Goal: Task Accomplishment & Management: Use online tool/utility

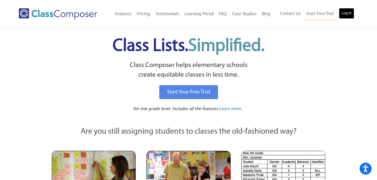
click at [347, 13] on link "Log In" at bounding box center [346, 13] width 15 height 11
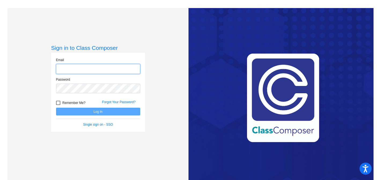
type input "[EMAIL_ADDRESS][DOMAIN_NAME]"
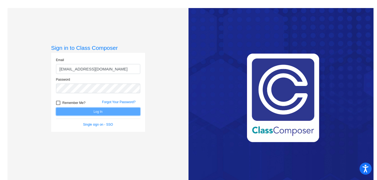
click at [112, 112] on button "Log In" at bounding box center [98, 112] width 84 height 8
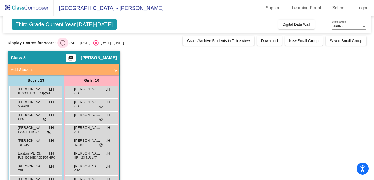
click at [61, 42] on div "Select an option" at bounding box center [62, 42] width 5 height 5
click at [62, 46] on input "[DATE] - [DATE]" at bounding box center [62, 46] width 0 height 0
radio input "true"
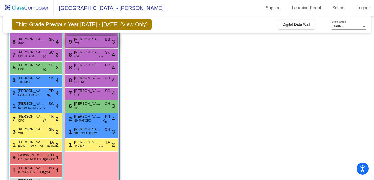
scroll to position [45, 0]
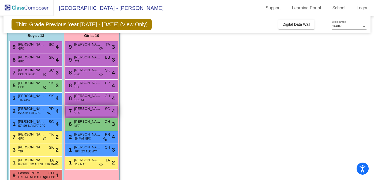
click at [88, 111] on span "[PERSON_NAME]" at bounding box center [87, 108] width 27 height 5
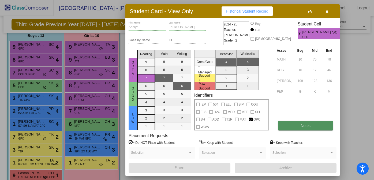
click at [297, 128] on button "Notes" at bounding box center [305, 126] width 55 height 10
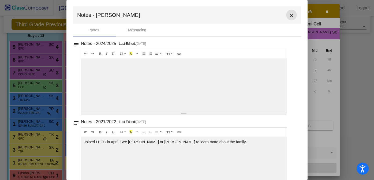
click at [290, 15] on mat-icon "close" at bounding box center [291, 15] width 6 height 6
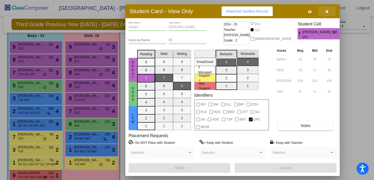
click at [328, 11] on icon "button" at bounding box center [327, 12] width 3 height 4
